Goal: Check status: Check status

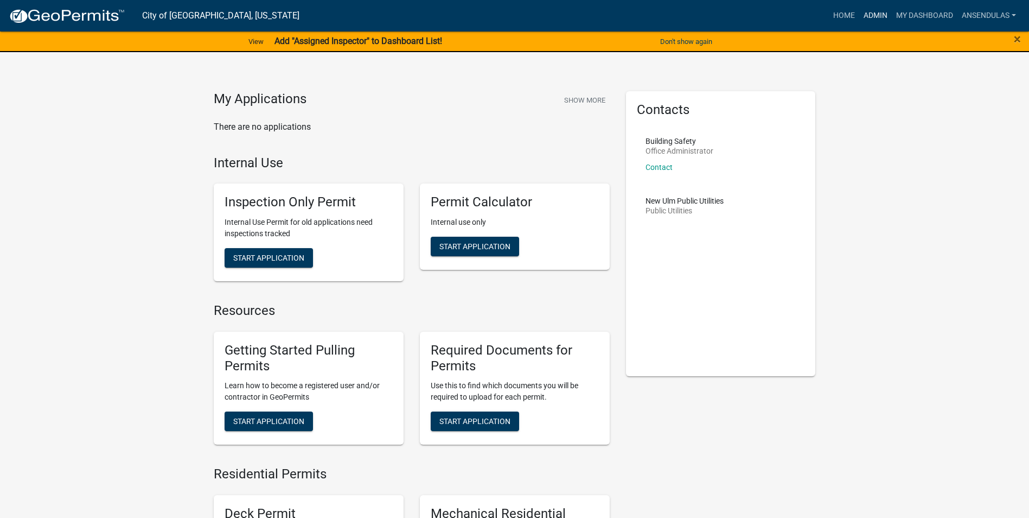
click at [868, 17] on link "Admin" at bounding box center [875, 15] width 33 height 21
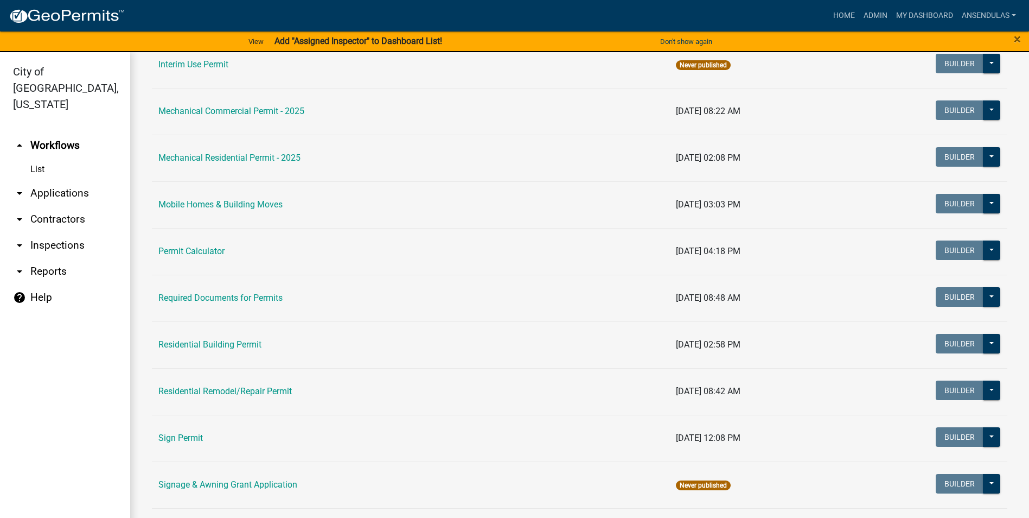
scroll to position [597, 0]
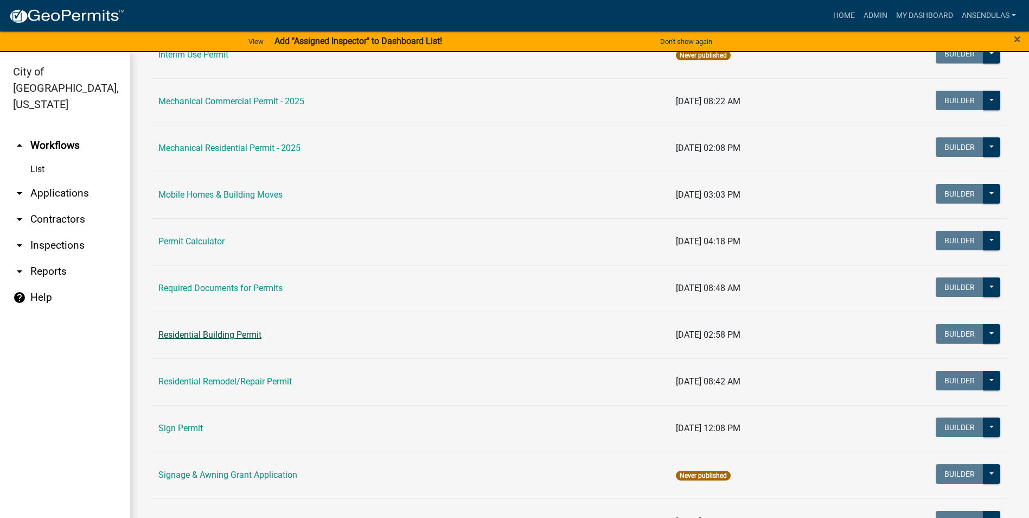
click at [239, 336] on link "Residential Building Permit" at bounding box center [209, 334] width 103 height 10
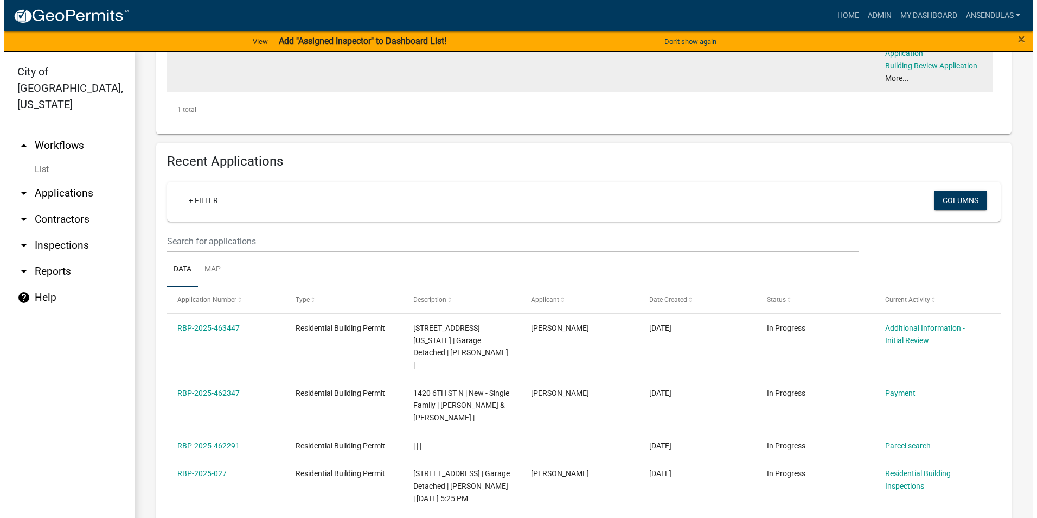
scroll to position [380, 0]
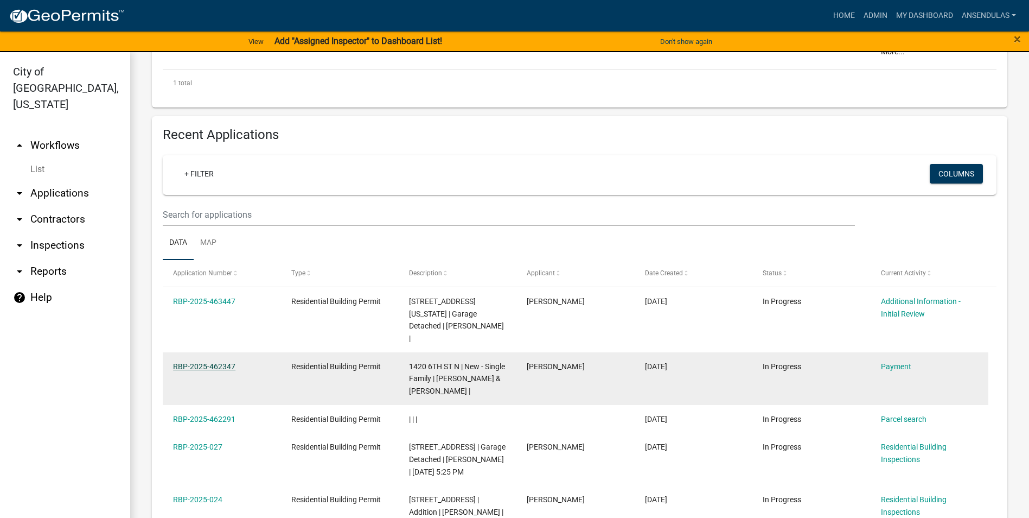
click at [195, 362] on link "RBP-2025-462347" at bounding box center [204, 366] width 62 height 9
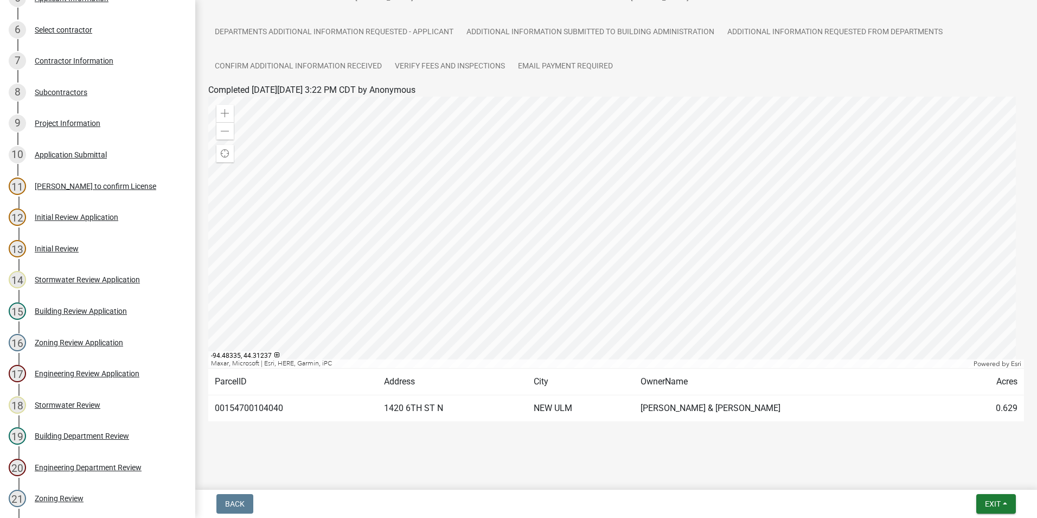
scroll to position [217, 0]
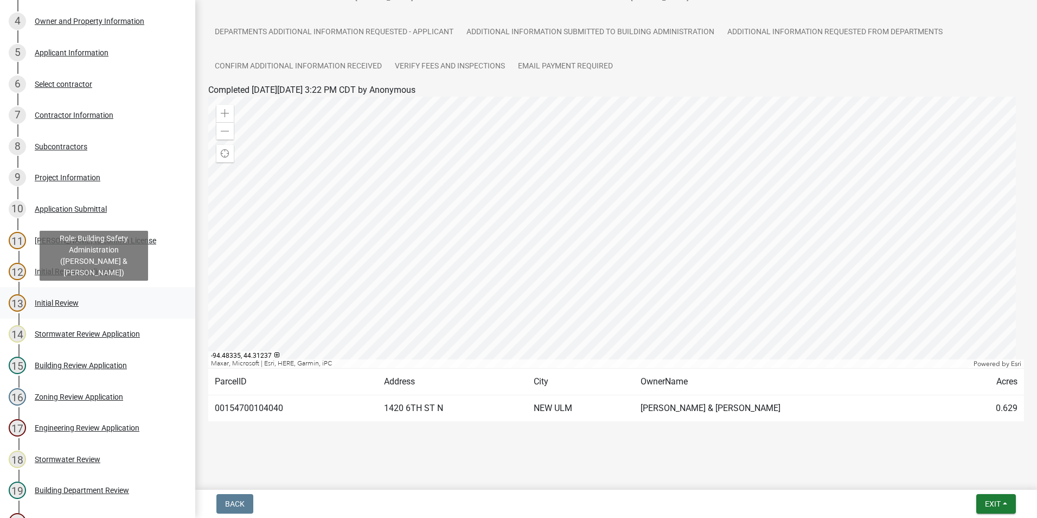
click at [106, 302] on div "13 Initial Review" at bounding box center [93, 302] width 169 height 17
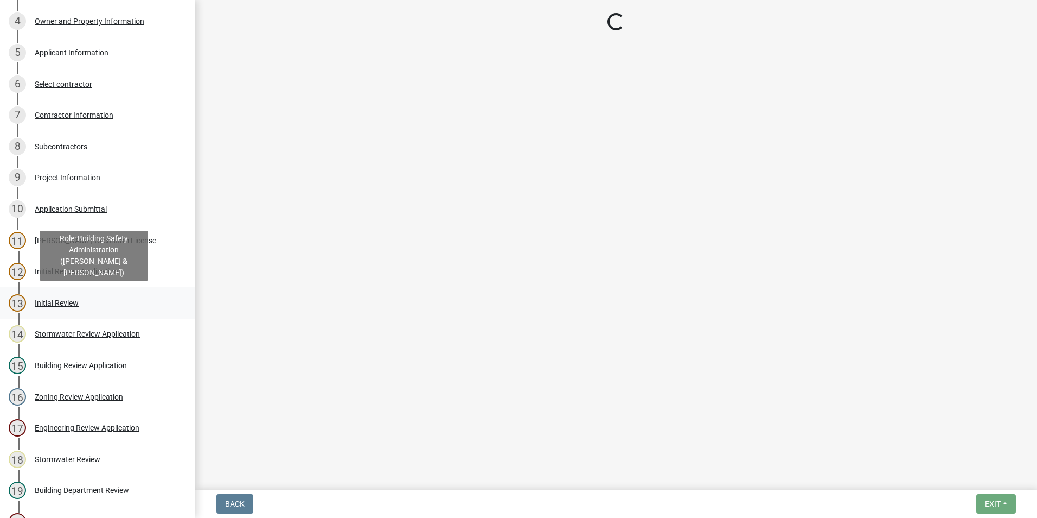
scroll to position [0, 0]
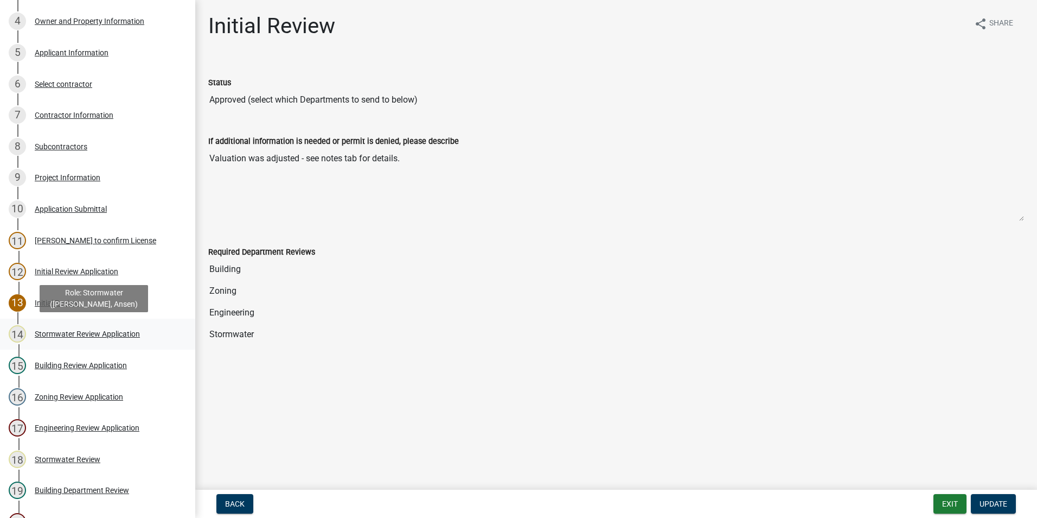
click at [94, 331] on div "Stormwater Review Application" at bounding box center [87, 334] width 105 height 8
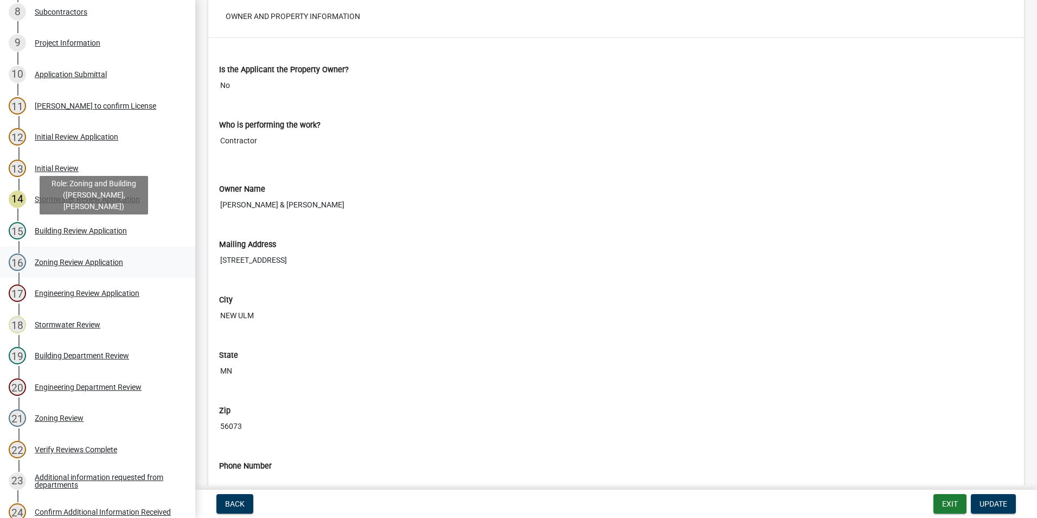
scroll to position [347, 0]
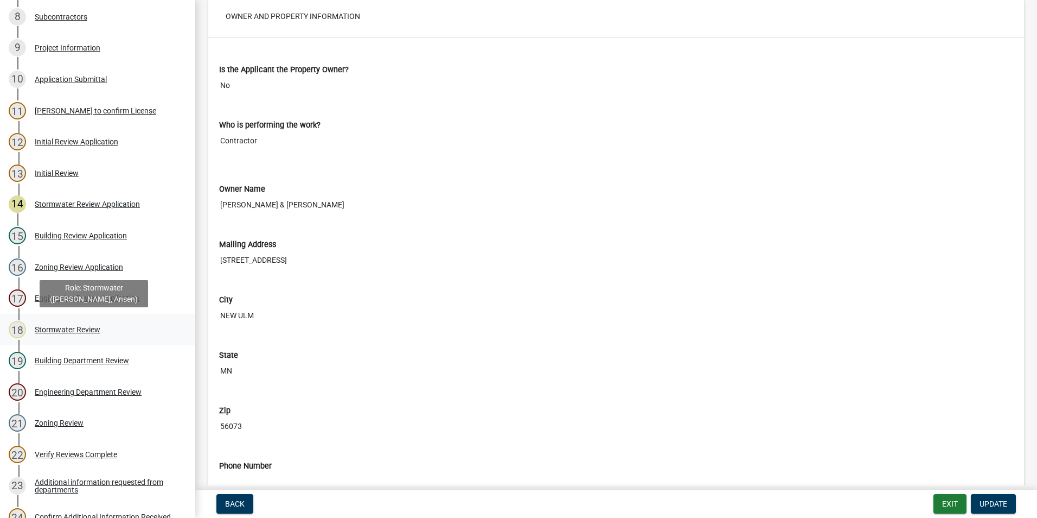
click at [82, 326] on div "Stormwater Review" at bounding box center [68, 330] width 66 height 8
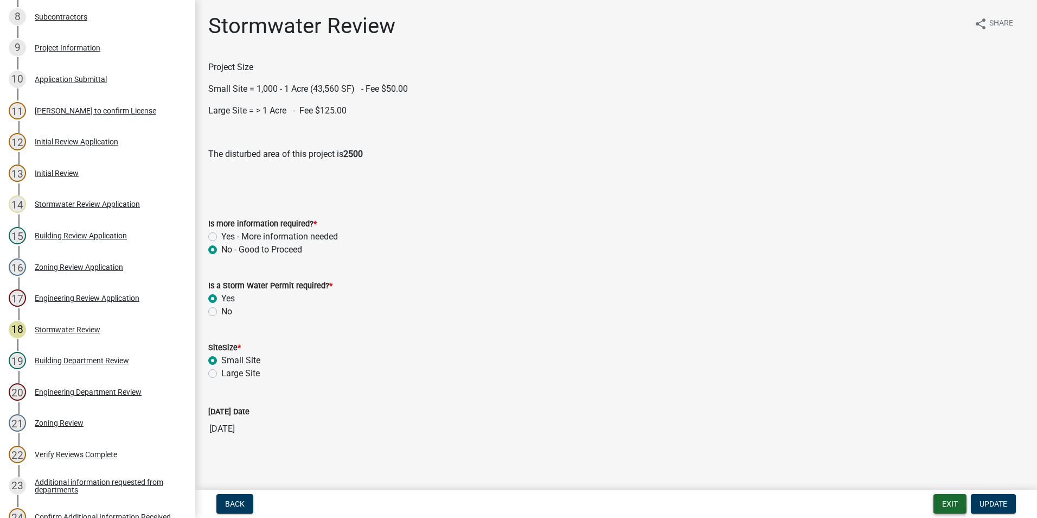
click at [947, 500] on button "Exit" at bounding box center [950, 504] width 33 height 20
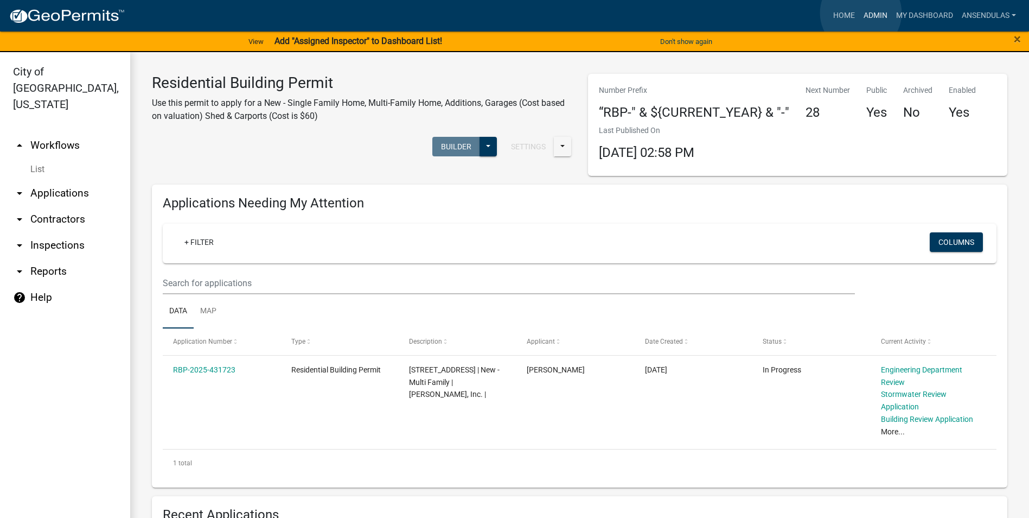
click at [861, 13] on link "Admin" at bounding box center [875, 15] width 33 height 21
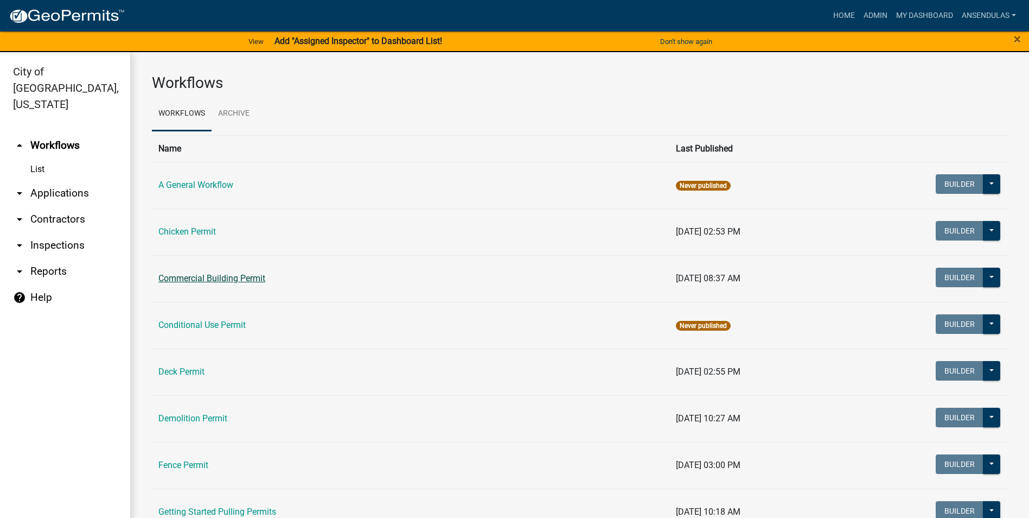
click at [240, 280] on link "Commercial Building Permit" at bounding box center [211, 278] width 107 height 10
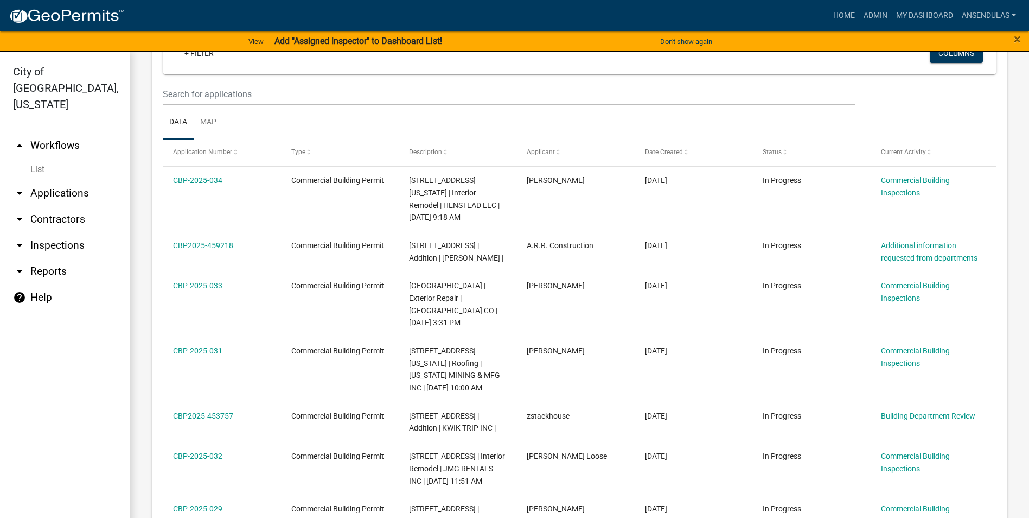
scroll to position [326, 0]
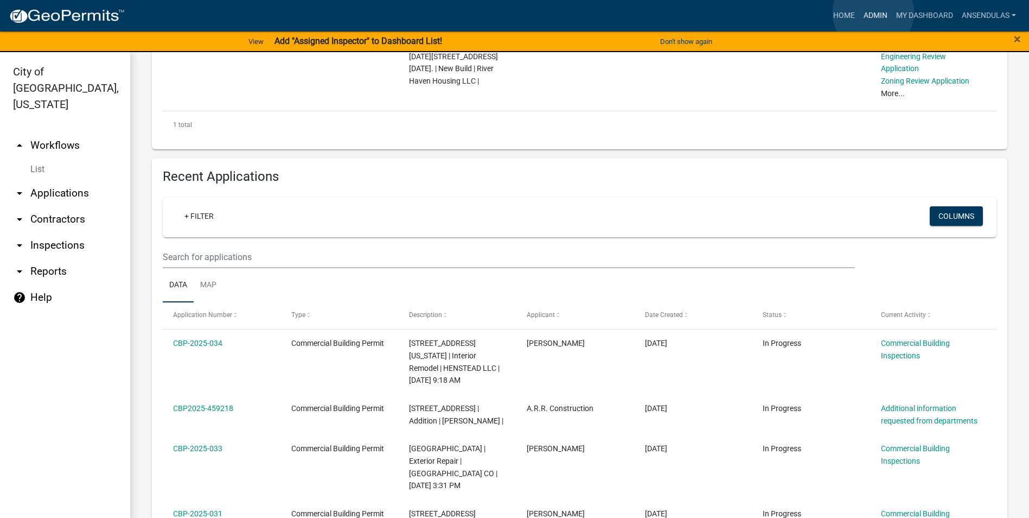
click at [873, 12] on link "Admin" at bounding box center [875, 15] width 33 height 21
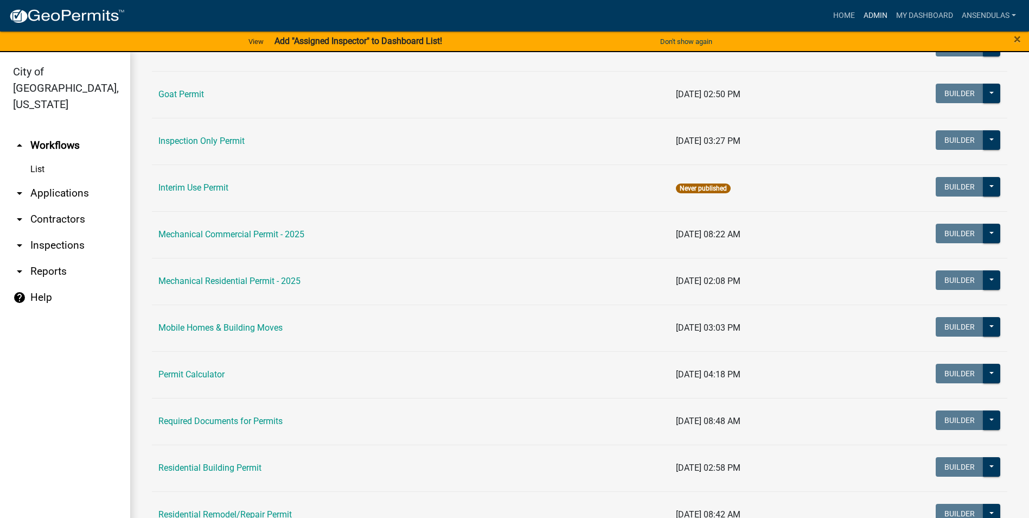
scroll to position [488, 0]
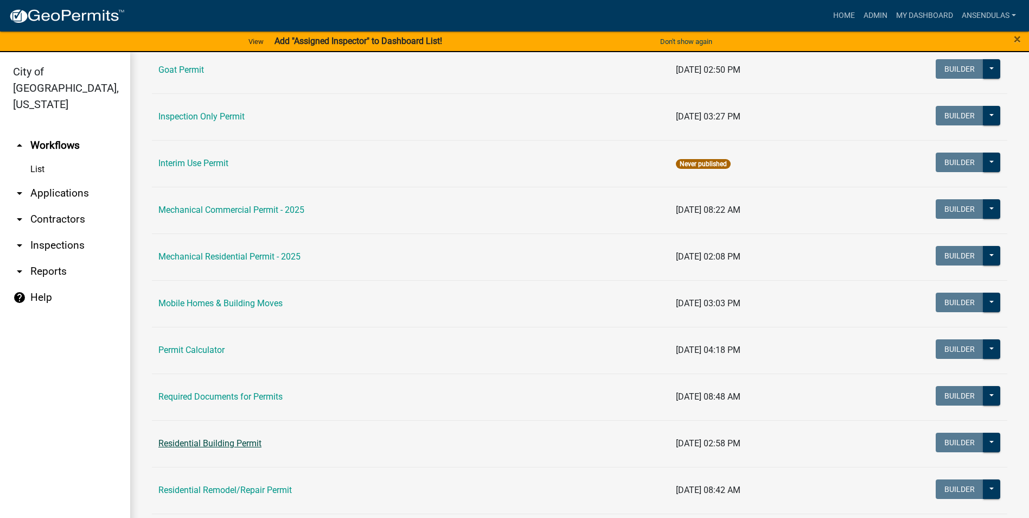
click at [202, 441] on link "Residential Building Permit" at bounding box center [209, 443] width 103 height 10
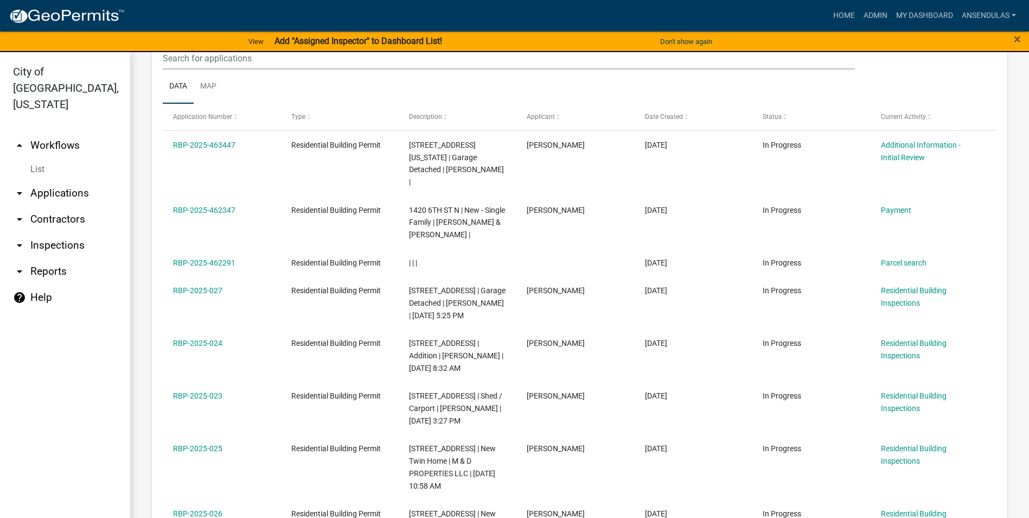
scroll to position [543, 0]
